Goal: Transaction & Acquisition: Obtain resource

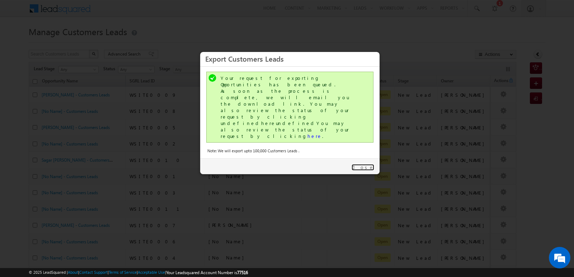
click at [368, 164] on link "Close" at bounding box center [363, 167] width 23 height 6
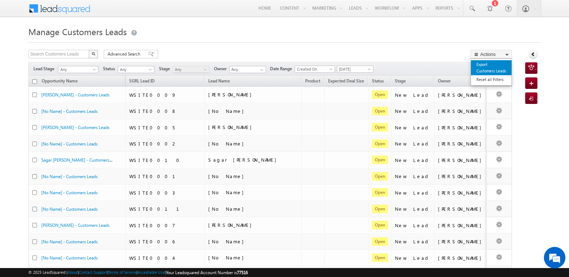
click at [484, 70] on link "Export Customers Leads" at bounding box center [491, 67] width 41 height 15
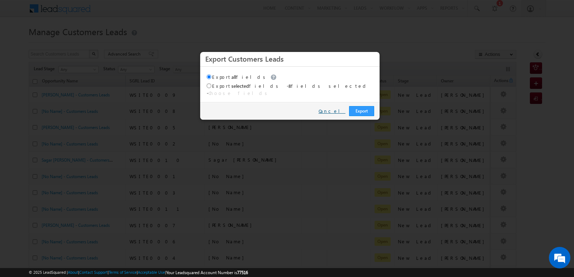
click at [337, 108] on link "Cancel" at bounding box center [332, 111] width 27 height 6
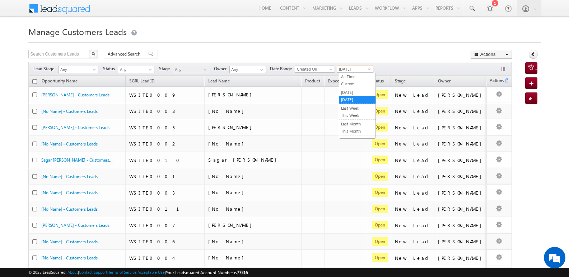
drag, startPoint x: 346, startPoint y: 70, endPoint x: 358, endPoint y: 68, distance: 12.0
click at [346, 70] on span "[DATE]" at bounding box center [354, 69] width 34 height 6
click at [357, 93] on link "[DATE]" at bounding box center [357, 92] width 36 height 6
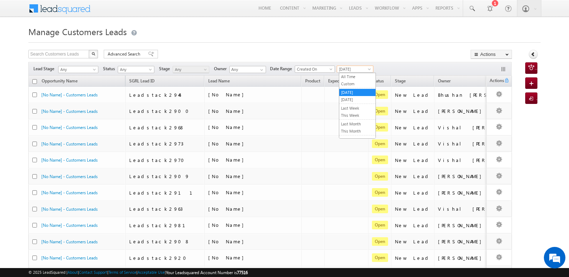
click at [362, 69] on span "[DATE]" at bounding box center [354, 69] width 34 height 6
click at [353, 98] on link "[DATE]" at bounding box center [357, 100] width 36 height 6
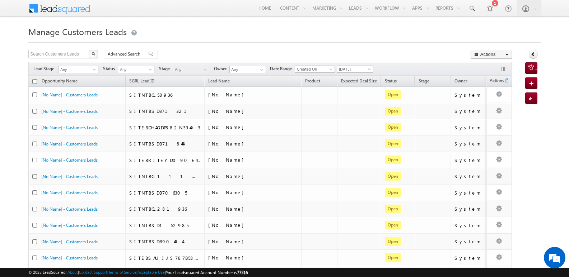
drag, startPoint x: 396, startPoint y: 49, endPoint x: 400, endPoint y: 38, distance: 11.0
click at [399, 43] on div "Manage Customers Leads Search Customers Leads X 107 results found Advanced Sear…" at bounding box center [284, 279] width 512 height 511
click at [293, 51] on div "Search Customers Leads X 107 results found Advanced Search Advanced search resu…" at bounding box center [269, 55] width 483 height 10
click at [492, 56] on button "Actions" at bounding box center [491, 54] width 41 height 9
click at [487, 66] on link "Export Customers Leads" at bounding box center [491, 67] width 41 height 15
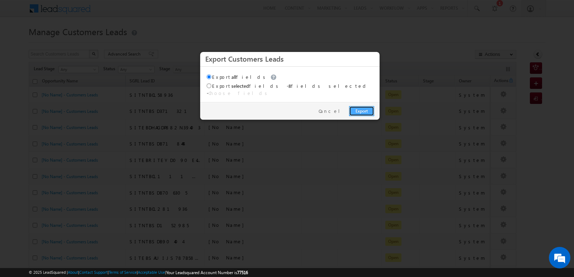
click at [358, 107] on link "Export" at bounding box center [361, 111] width 25 height 10
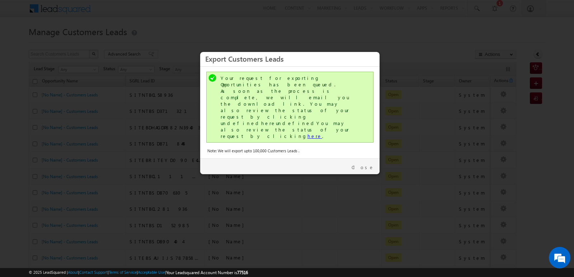
click at [308, 133] on link "here" at bounding box center [315, 136] width 15 height 6
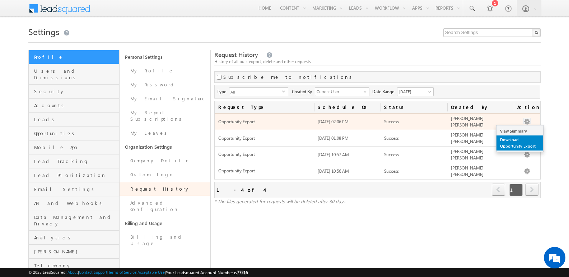
click at [513, 137] on link "Download Opportunity Export" at bounding box center [519, 143] width 47 height 15
